Goal: Task Accomplishment & Management: Manage account settings

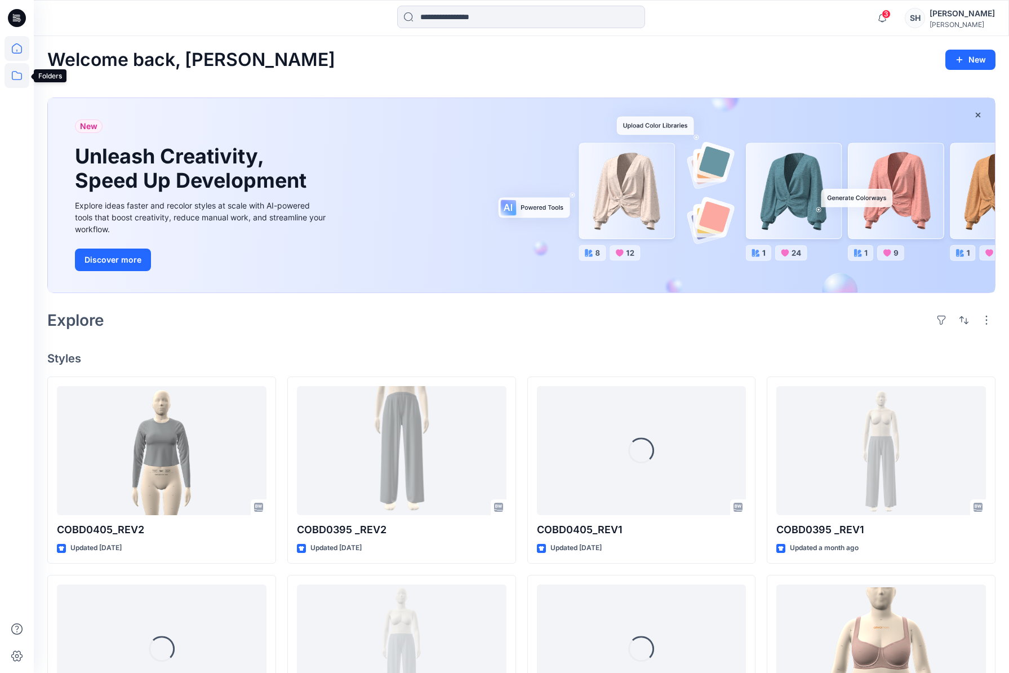
click at [16, 75] on icon at bounding box center [17, 75] width 25 height 25
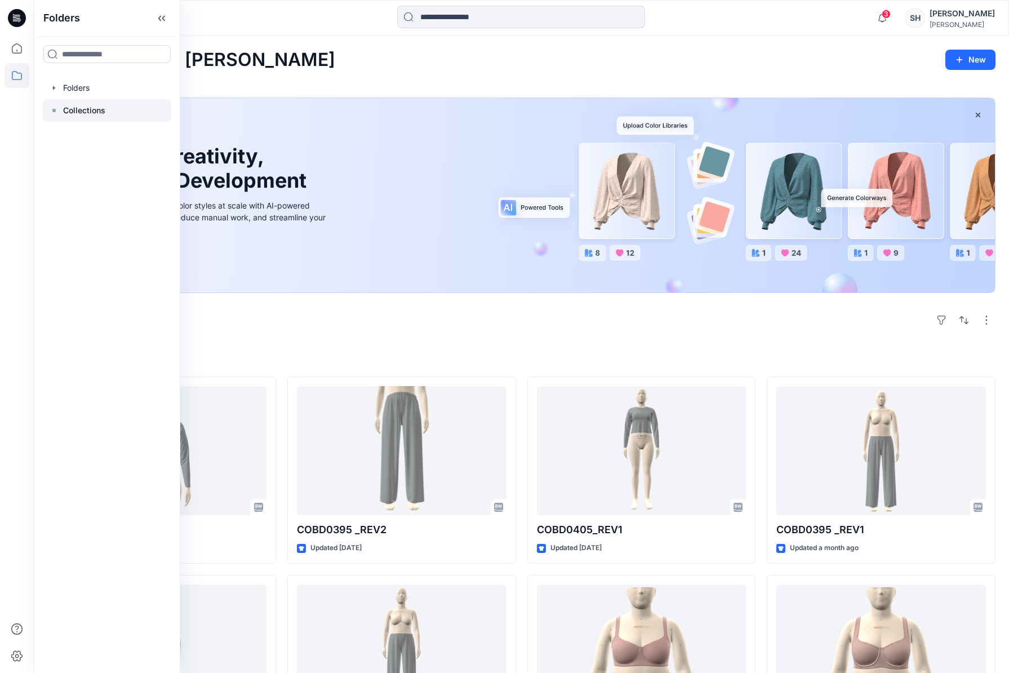
click at [88, 116] on p "Collections" at bounding box center [84, 111] width 42 height 14
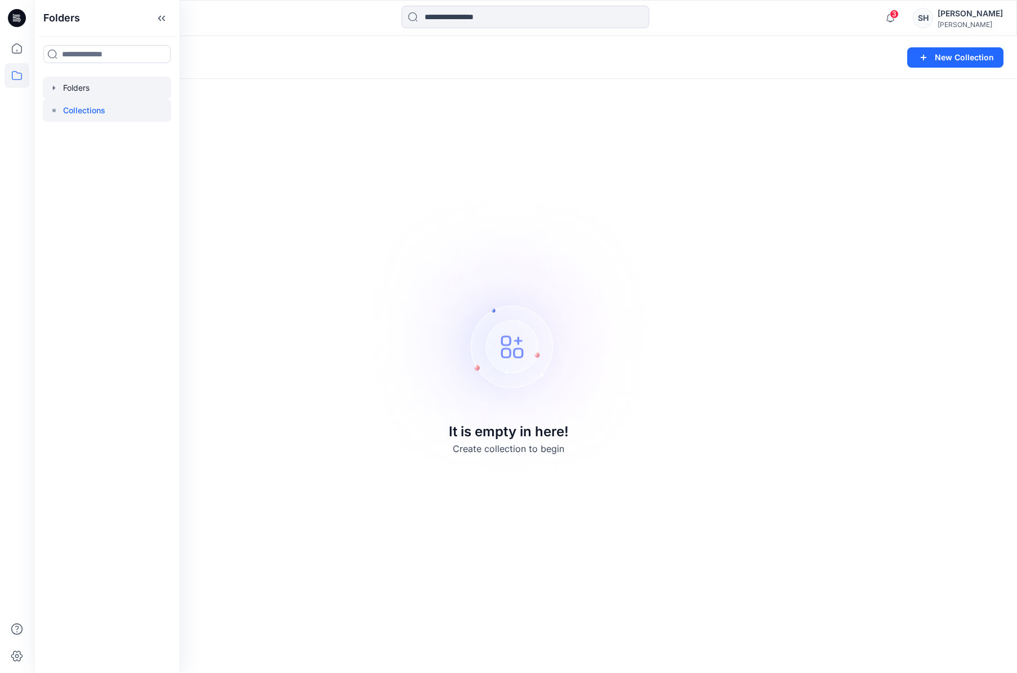
click at [96, 80] on div at bounding box center [107, 88] width 128 height 23
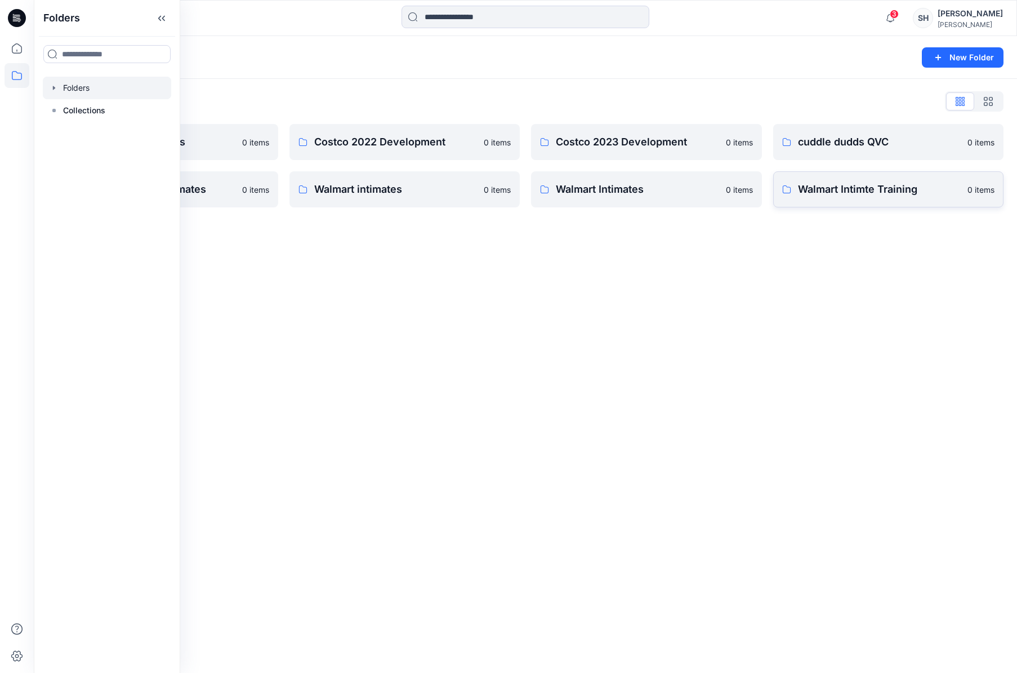
click at [839, 186] on p "Walmart Intimte Training" at bounding box center [879, 189] width 163 height 16
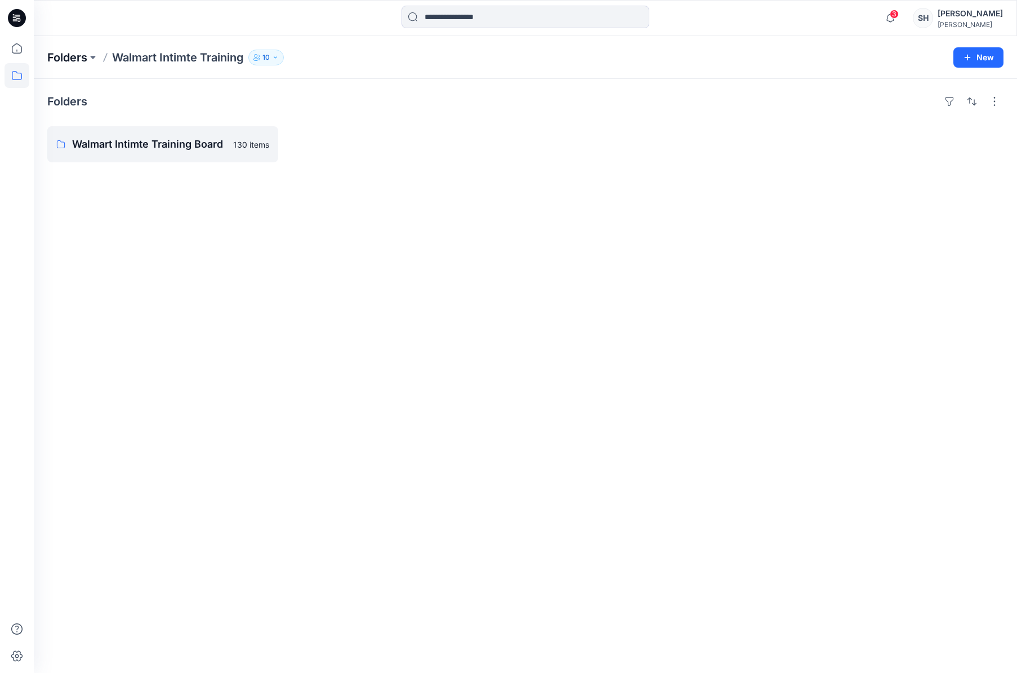
click at [75, 57] on p "Folders" at bounding box center [67, 58] width 40 height 16
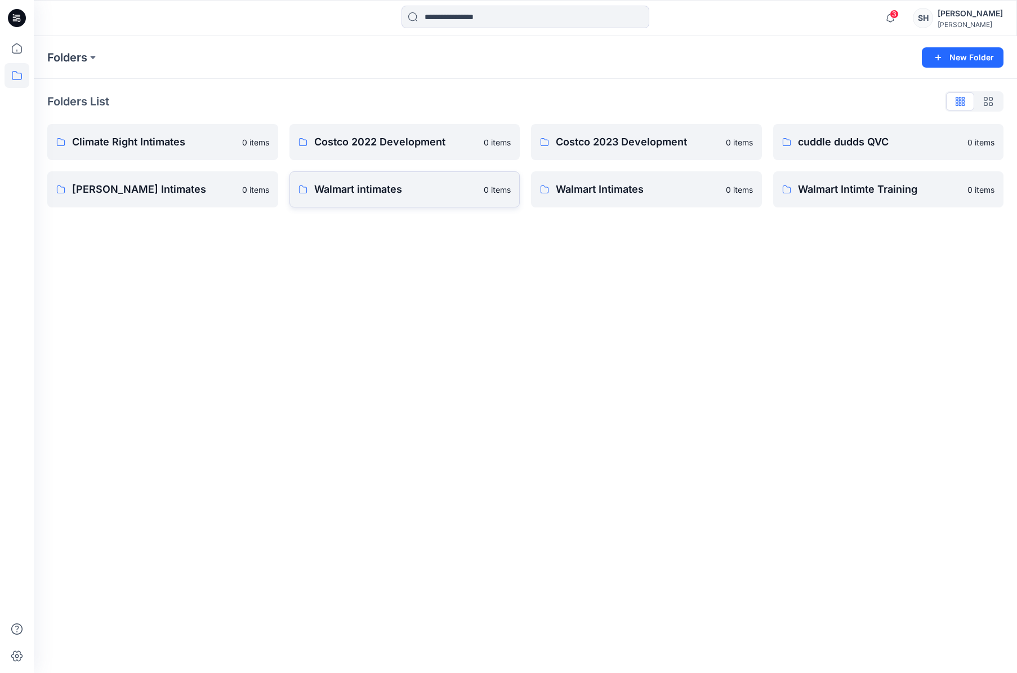
click at [437, 192] on p "Walmart intimates" at bounding box center [395, 189] width 163 height 16
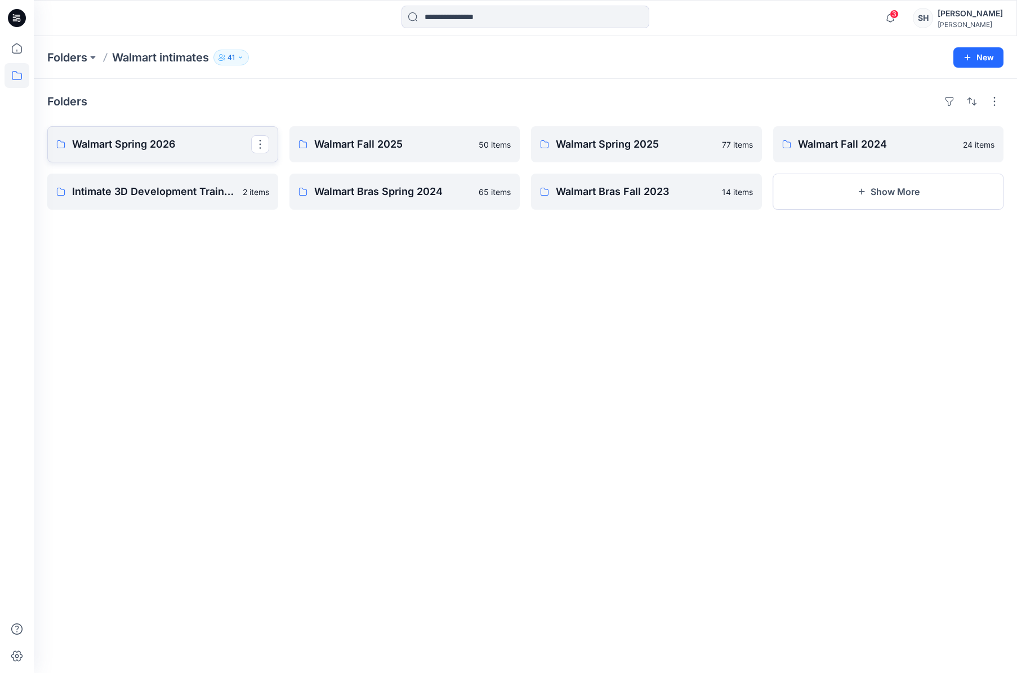
click at [219, 154] on link "Walmart Spring 2026" at bounding box center [162, 144] width 231 height 36
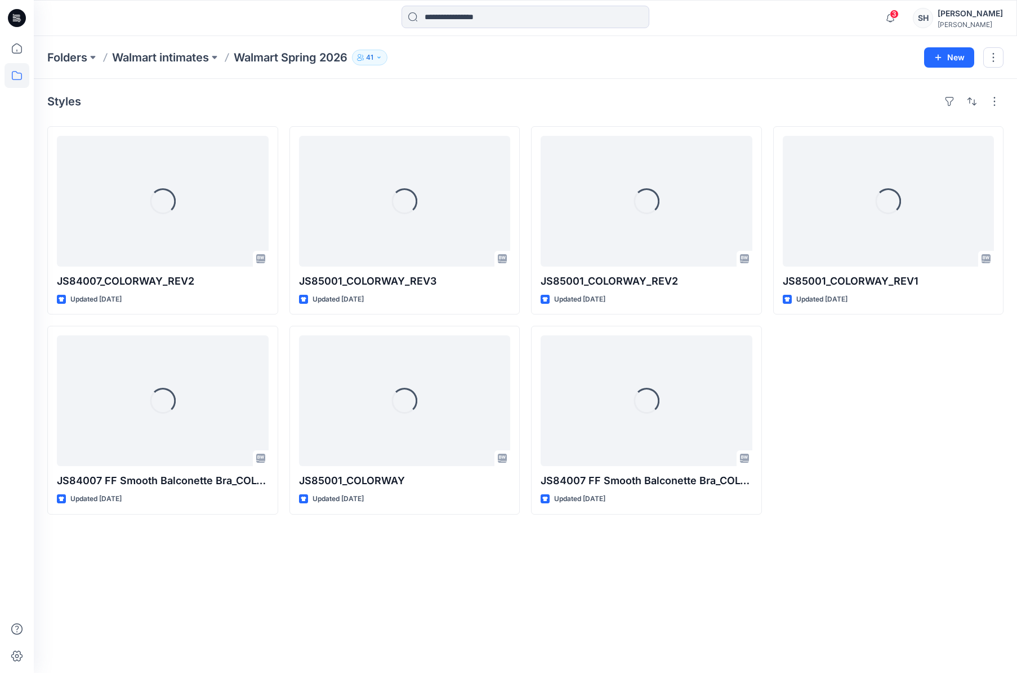
click at [955, 20] on div "[PERSON_NAME]" at bounding box center [970, 24] width 65 height 8
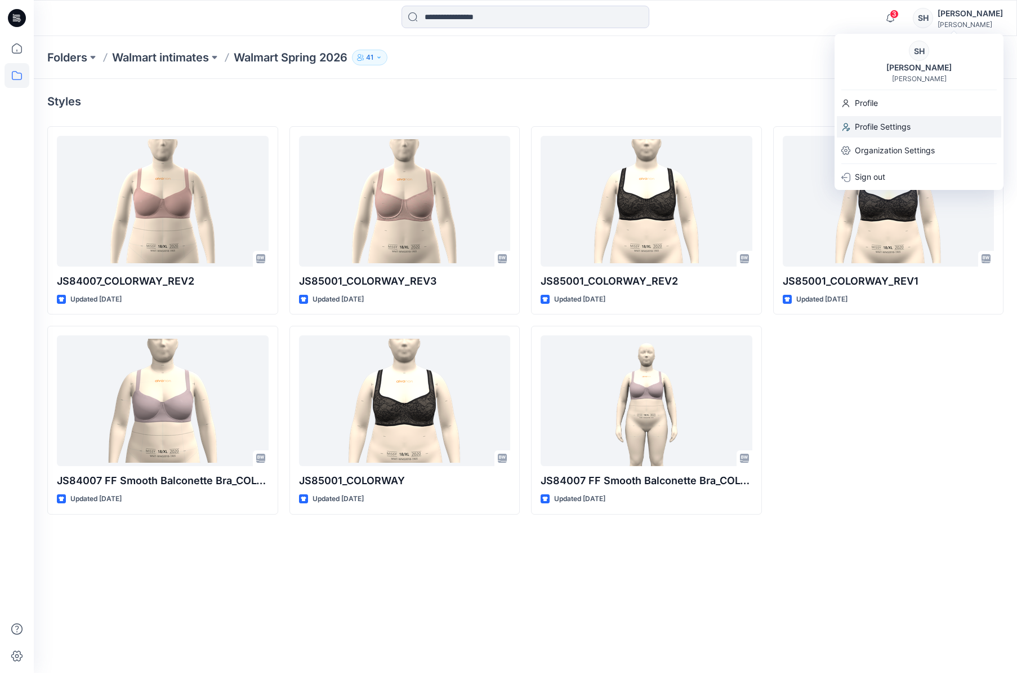
click at [891, 128] on p "Profile Settings" at bounding box center [883, 126] width 56 height 21
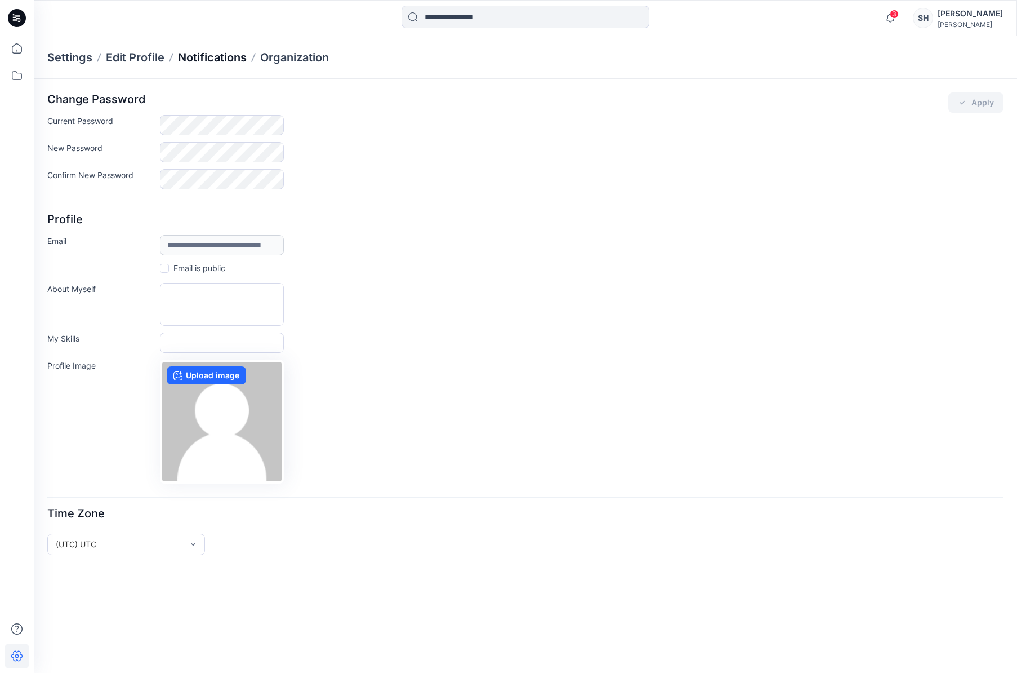
click at [204, 54] on p "Notifications" at bounding box center [212, 58] width 69 height 16
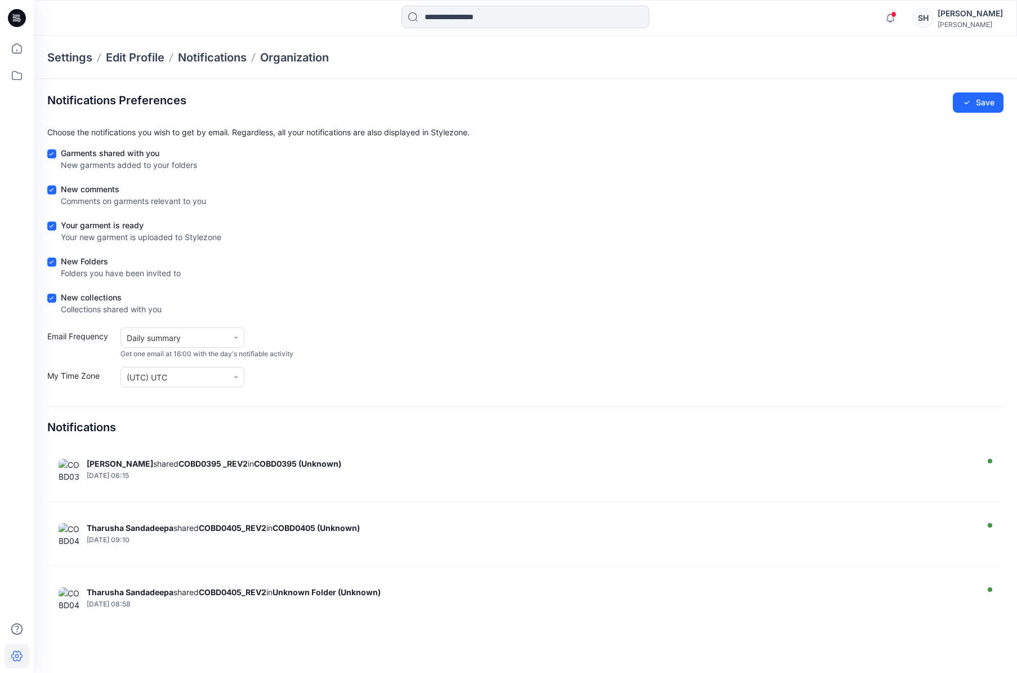
scroll to position [195, 0]
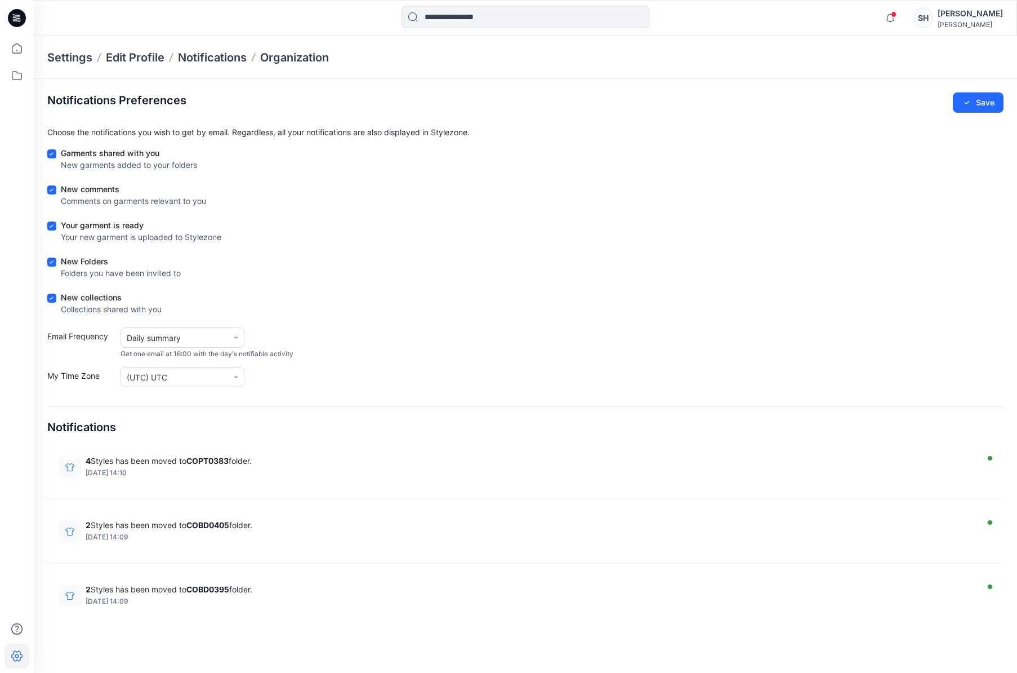
click at [395, 50] on div "Settings Edit Profile Notifications Organization" at bounding box center [526, 57] width 984 height 43
